Goal: Information Seeking & Learning: Check status

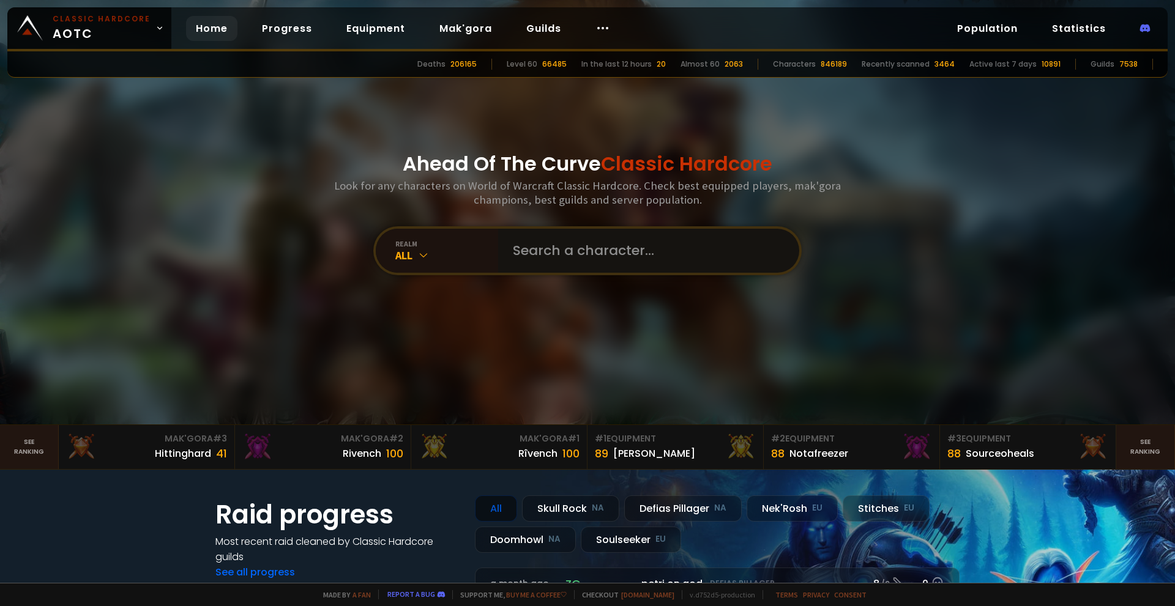
click at [551, 246] on input "text" at bounding box center [644, 251] width 279 height 44
click at [444, 264] on div "realm All" at bounding box center [437, 251] width 122 height 44
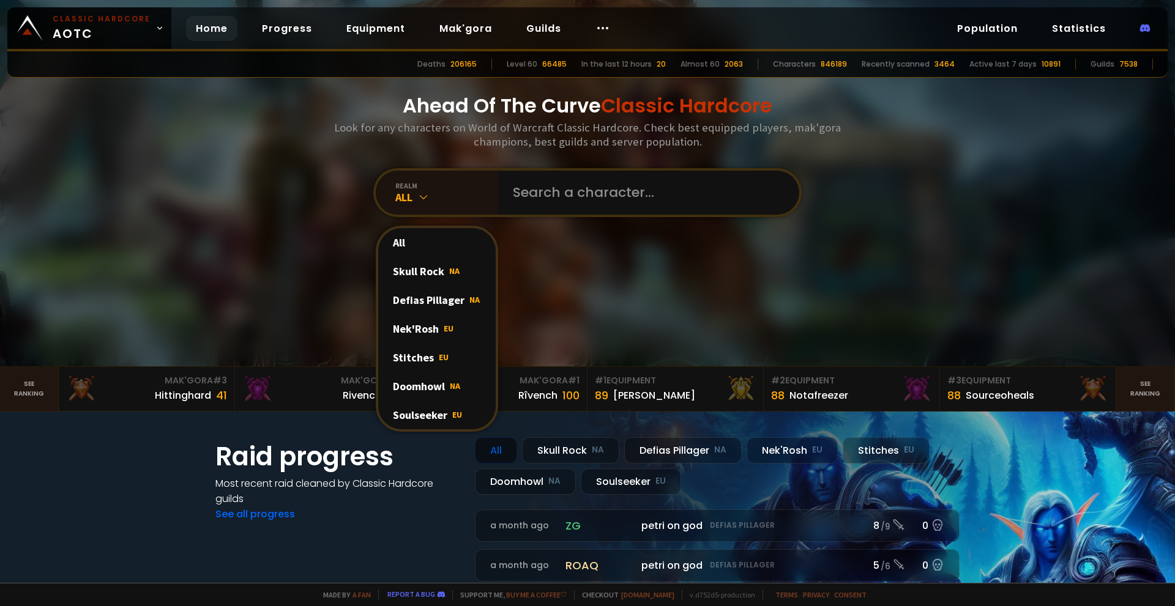
scroll to position [61, 0]
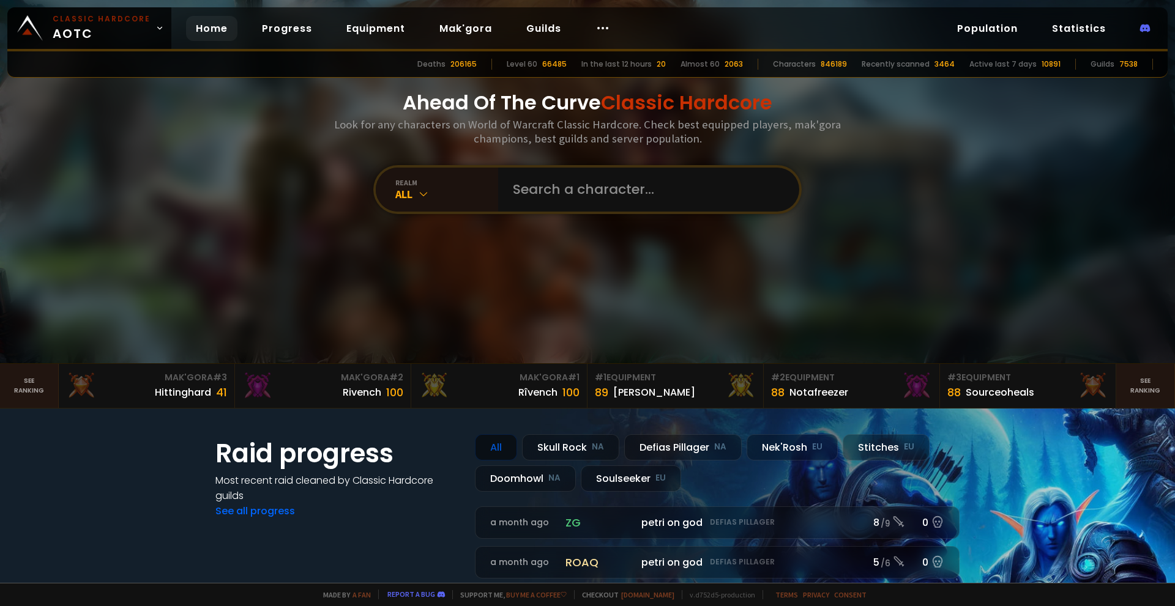
click at [420, 214] on div "Ahead Of The Curve Classic Hardcore Look for any characters on World of Warcraf…" at bounding box center [587, 151] width 737 height 425
click at [551, 183] on input "text" at bounding box center [644, 190] width 279 height 44
type input "tormant"
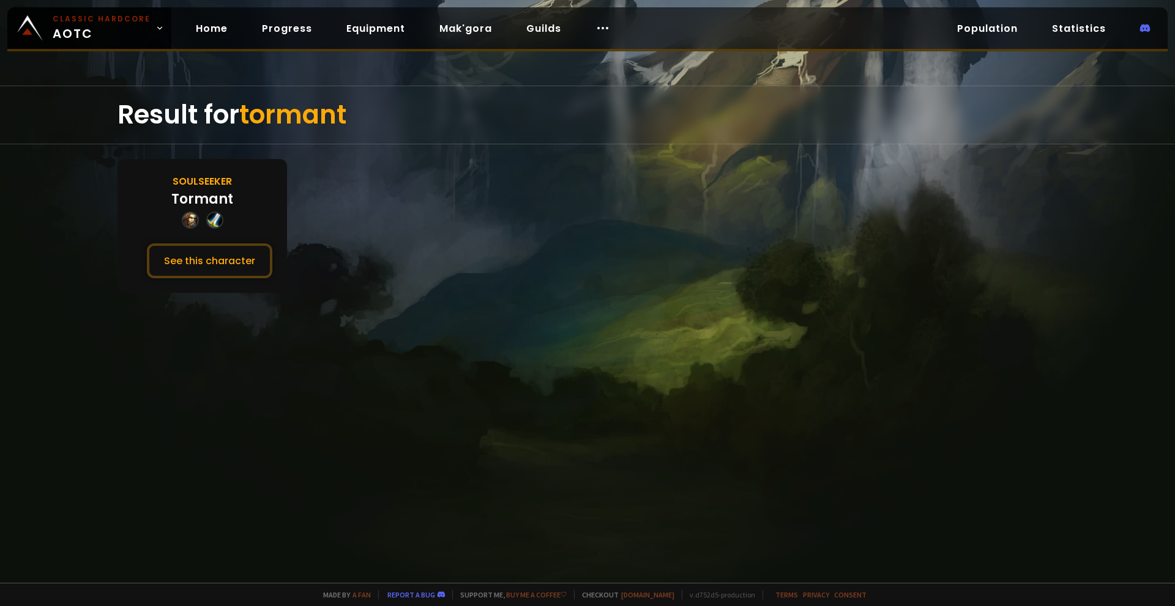
click at [226, 214] on div "Soulseeker Tormant See this character" at bounding box center [201, 226] width 169 height 134
click at [207, 273] on button "See this character" at bounding box center [209, 261] width 125 height 35
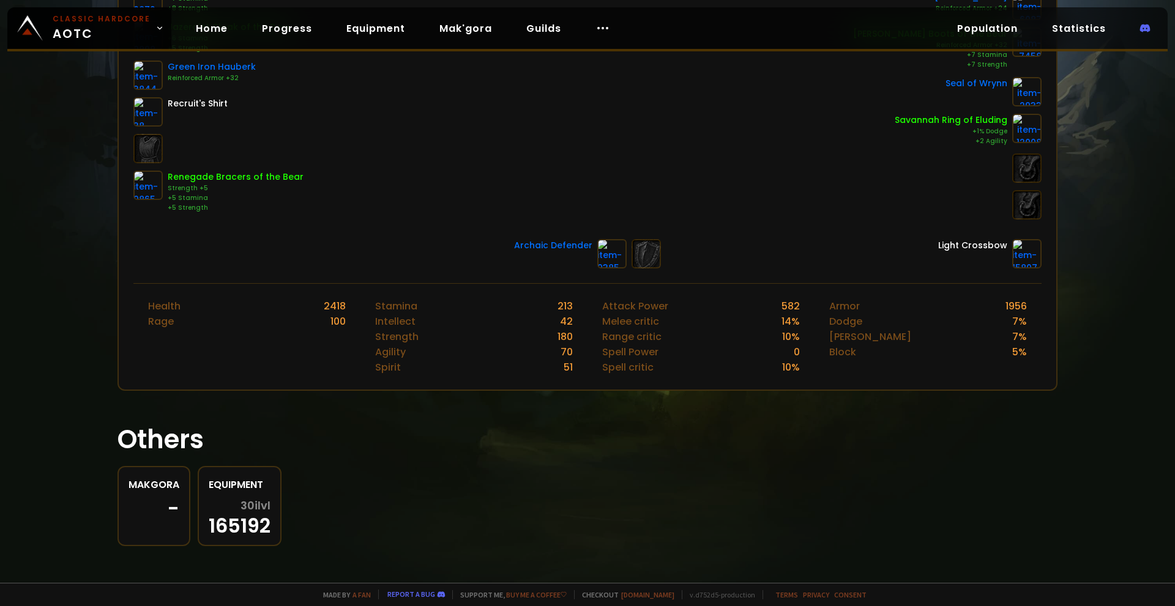
scroll to position [334, 0]
click at [163, 498] on div "-" at bounding box center [153, 506] width 51 height 18
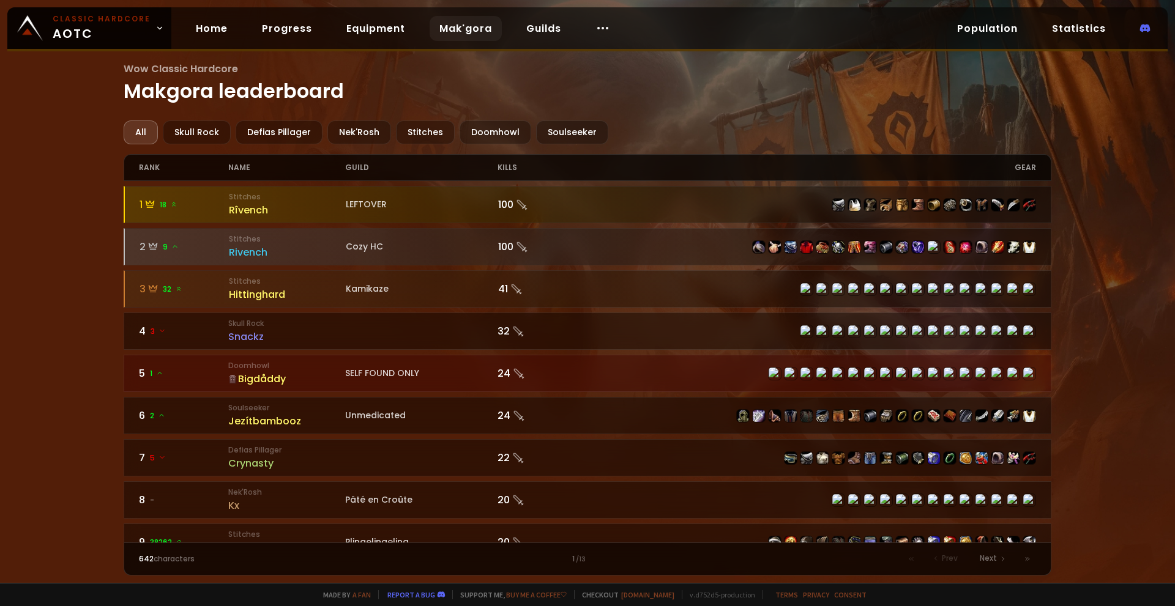
drag, startPoint x: 575, startPoint y: 483, endPoint x: 556, endPoint y: 478, distance: 19.4
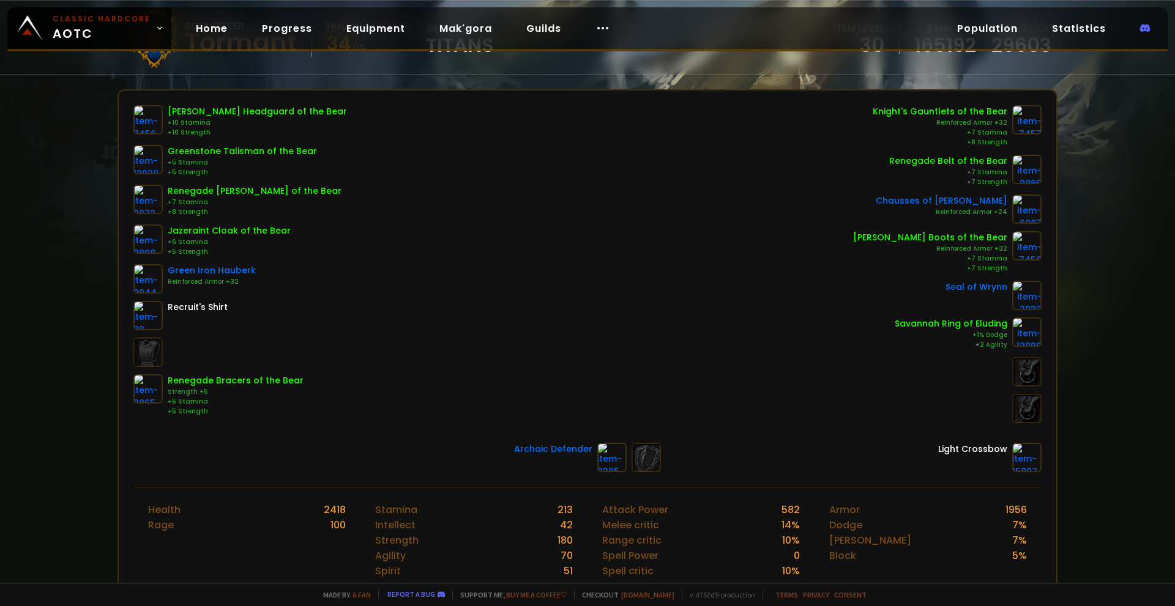
scroll to position [122, 0]
